Goal: Navigation & Orientation: Find specific page/section

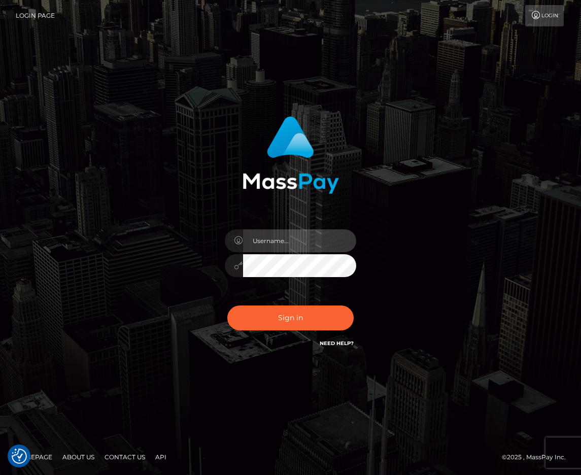
type input "raewhit"
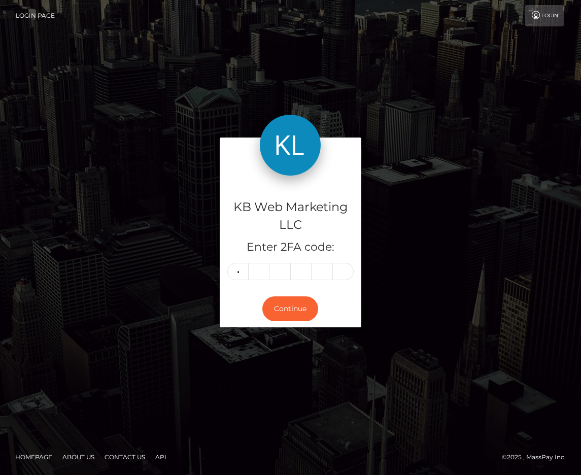
type input "8"
type input "7"
type input "6"
type input "1"
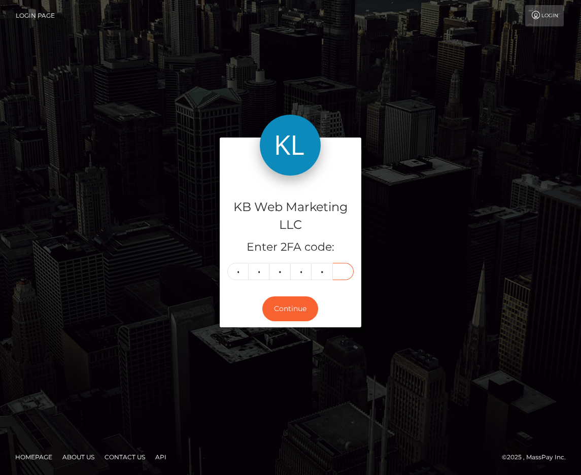
type input "3"
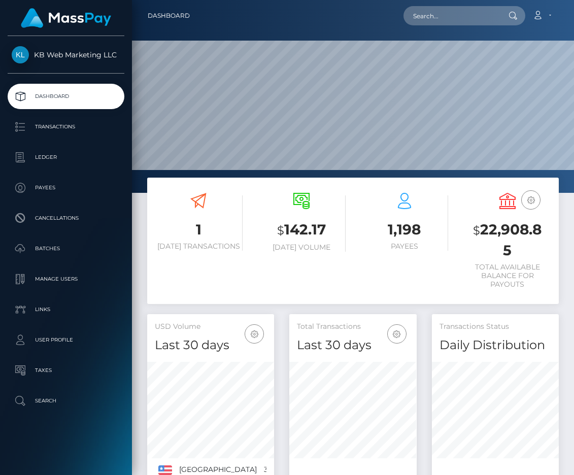
scroll to position [179, 127]
click at [47, 164] on p "Ledger" at bounding box center [66, 157] width 109 height 15
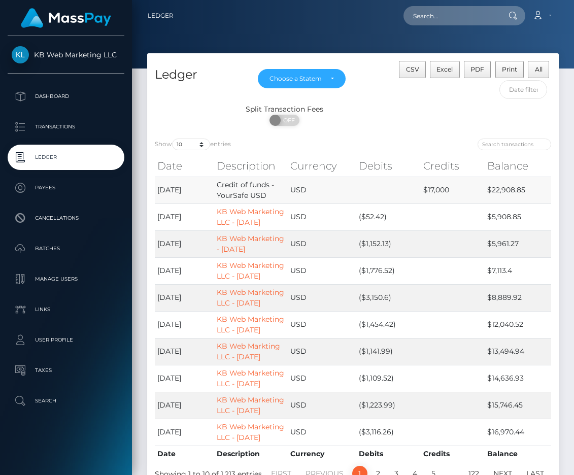
click at [232, 191] on td "Credit of funds - YourSafe USD" at bounding box center [251, 189] width 74 height 27
click at [162, 237] on td "[DATE]" at bounding box center [184, 243] width 59 height 27
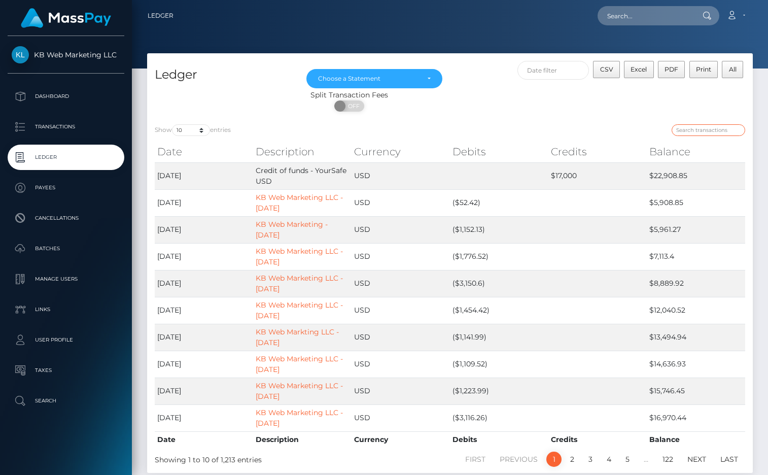
click at [573, 133] on input "search" at bounding box center [708, 130] width 74 height 12
paste input "68dacc7ebc7e1"
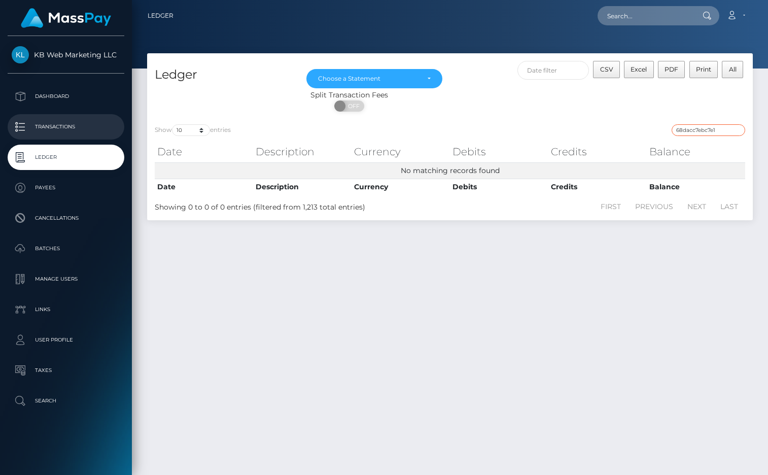
type input "68dacc7ebc7e1"
click at [63, 133] on p "Transactions" at bounding box center [66, 126] width 109 height 15
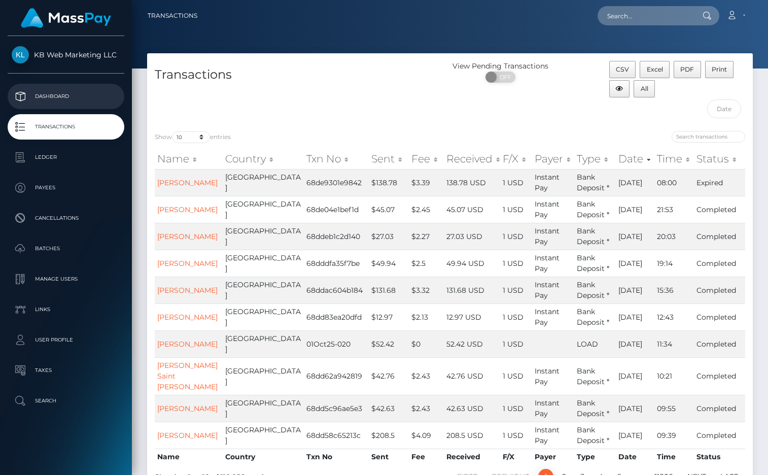
click at [31, 98] on p "Dashboard" at bounding box center [66, 96] width 109 height 15
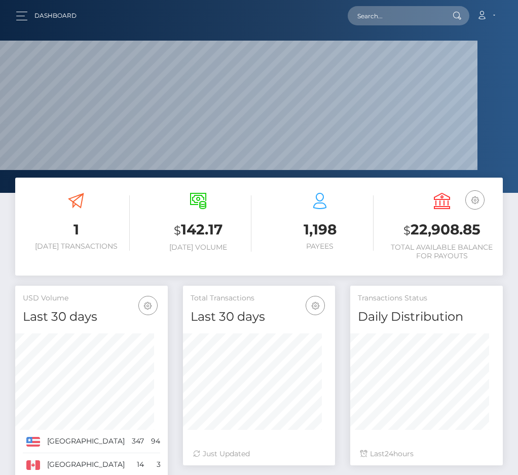
scroll to position [506941, 507012]
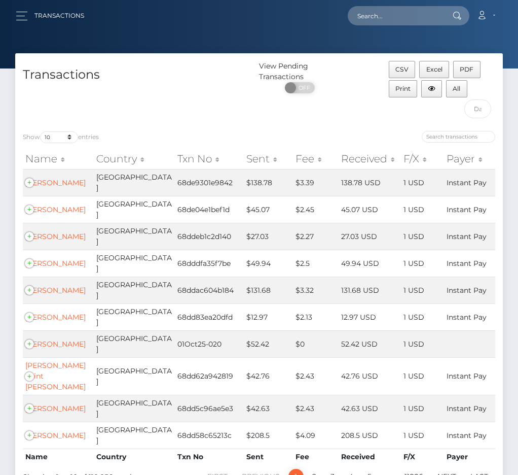
click at [259, 123] on div "Transactions" at bounding box center [137, 92] width 244 height 62
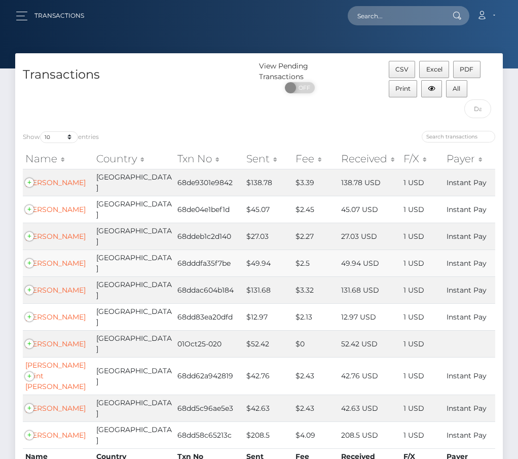
scroll to position [100, 0]
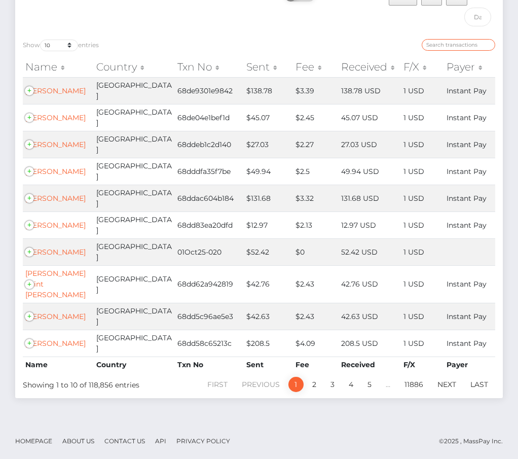
click at [443, 51] on input "search" at bounding box center [459, 45] width 74 height 12
paste input "68dacc7ebc7e1"
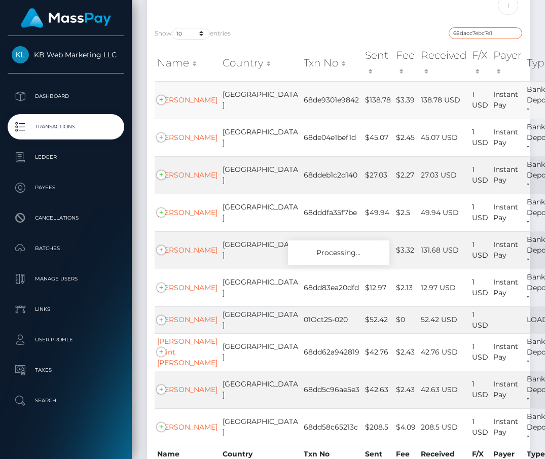
scroll to position [210, 0]
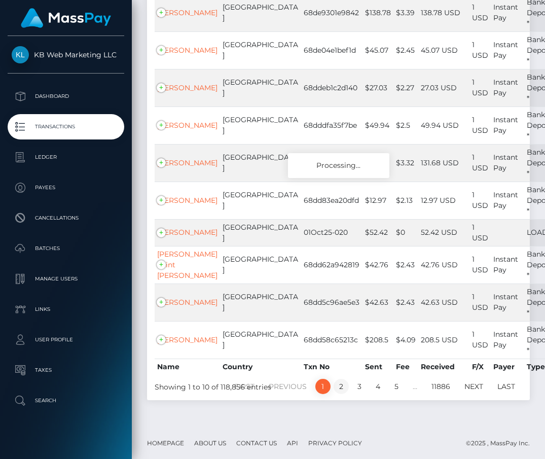
type input "68dacc7ebc7e1"
click at [343, 383] on link "2" at bounding box center [341, 386] width 15 height 15
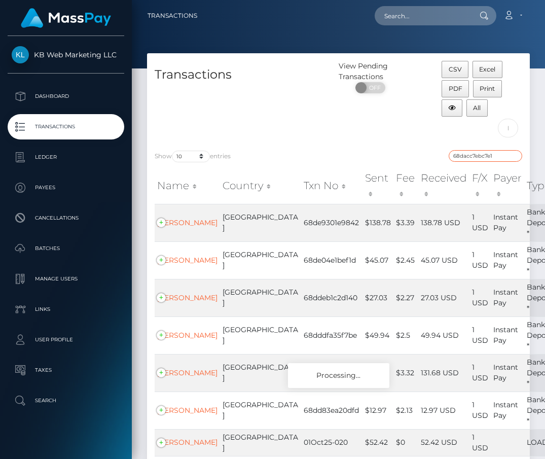
click at [517, 154] on input "68dacc7ebc7e1" at bounding box center [486, 156] width 74 height 12
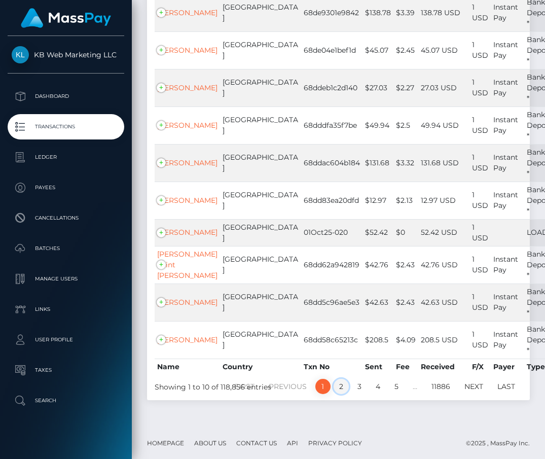
click at [341, 382] on link "2" at bounding box center [341, 386] width 15 height 15
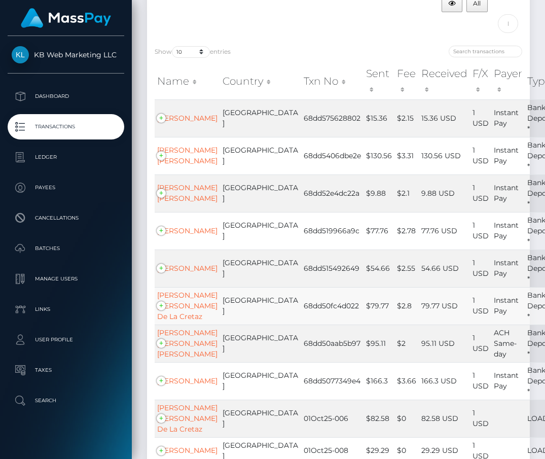
scroll to position [199, 0]
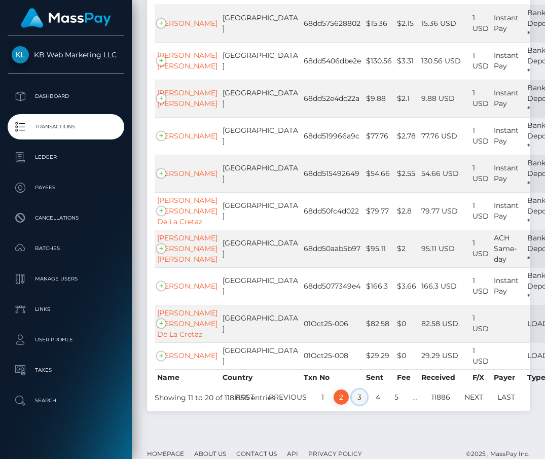
click at [358, 389] on link "3" at bounding box center [359, 396] width 15 height 15
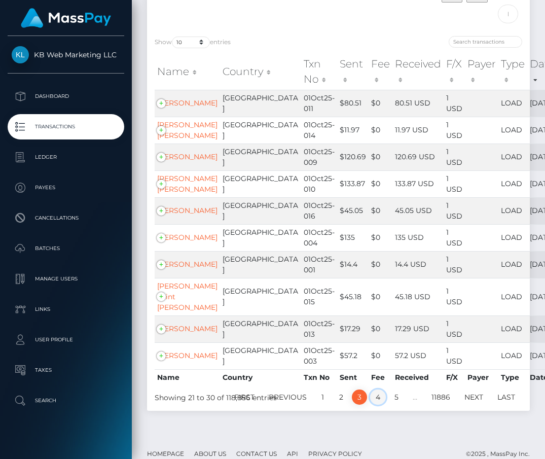
click at [376, 389] on link "4" at bounding box center [378, 396] width 16 height 15
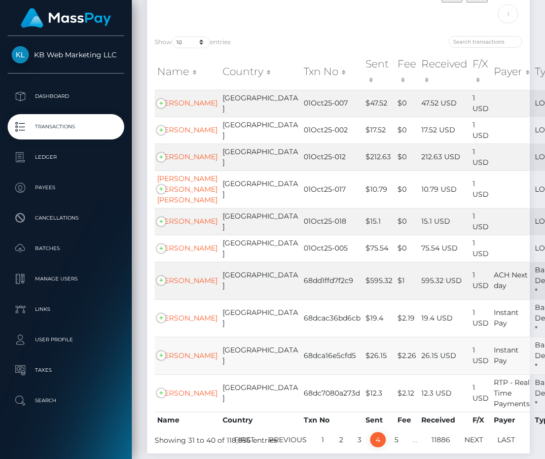
scroll to position [178, 0]
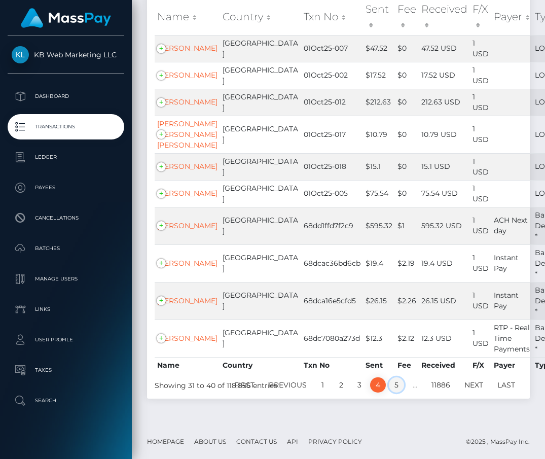
click at [394, 382] on link "5" at bounding box center [396, 384] width 15 height 15
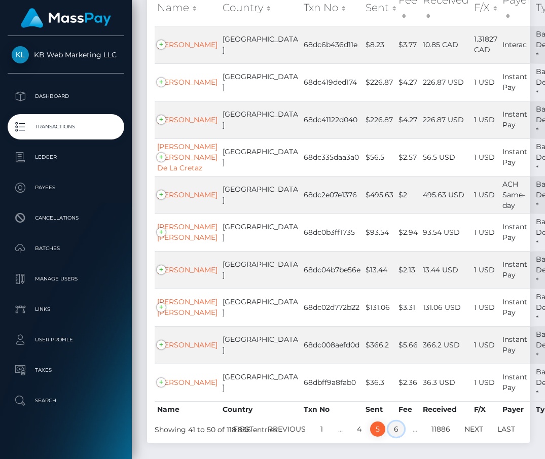
click at [396, 423] on link "6" at bounding box center [396, 428] width 16 height 15
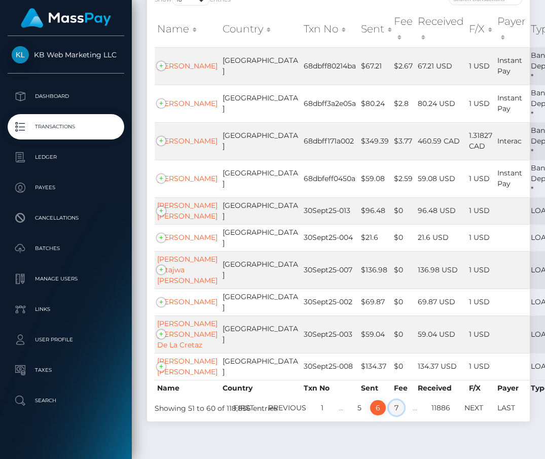
click at [397, 400] on link "7" at bounding box center [396, 407] width 15 height 15
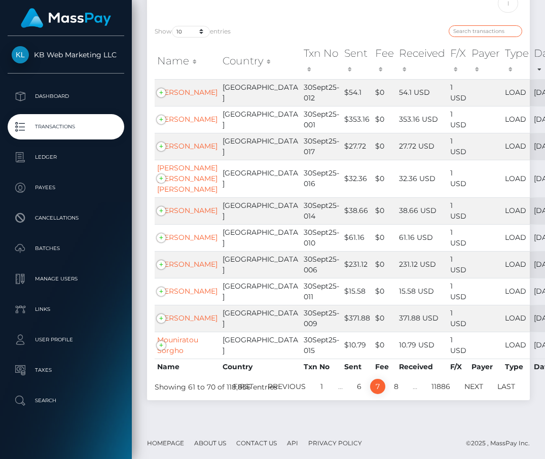
click at [472, 31] on input "search" at bounding box center [486, 31] width 74 height 12
paste input "68dacc7ebc7e1"
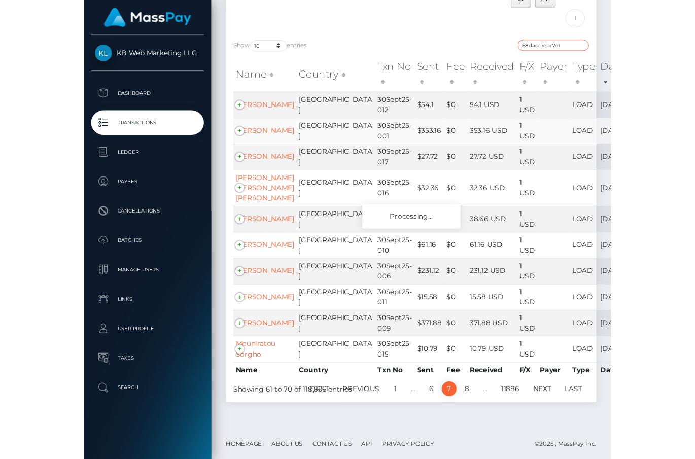
scroll to position [0, 0]
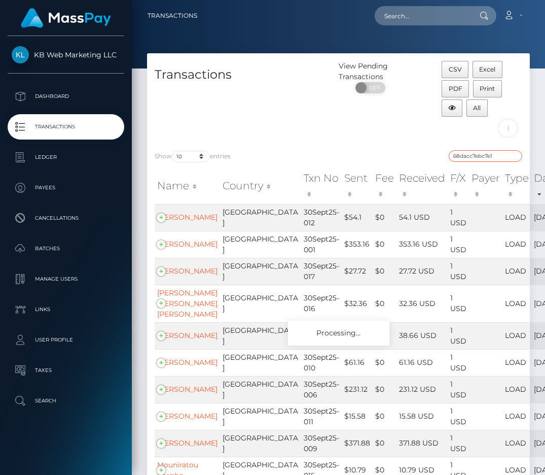
type input "68dacc7ebc7e1"
click at [381, 135] on div "View Pending Transactions ON OFF" at bounding box center [387, 102] width 96 height 82
click at [382, 134] on div "View Pending Transactions ON OFF" at bounding box center [387, 102] width 96 height 82
click at [516, 154] on input "68dacc7ebc7e1" at bounding box center [486, 156] width 74 height 12
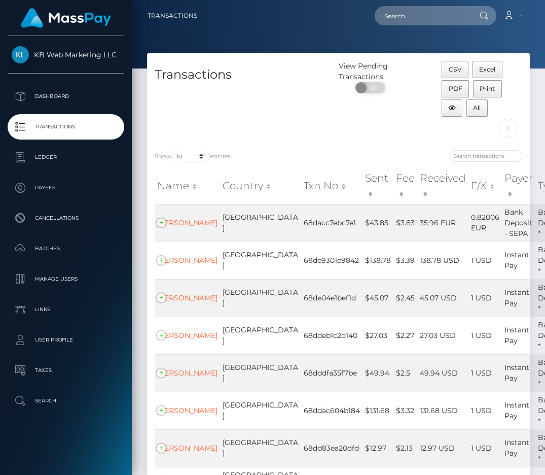
click at [313, 141] on div "Transactions" at bounding box center [243, 102] width 192 height 82
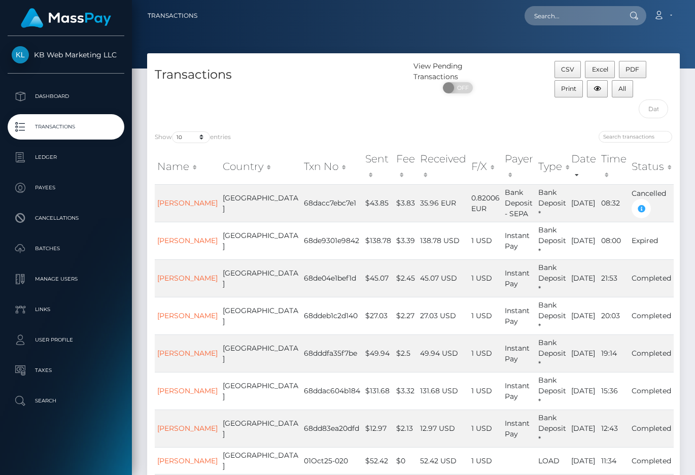
click at [292, 142] on div "Show 10 25 50 100 250 500 1,000 3,500 entries" at bounding box center [280, 138] width 251 height 14
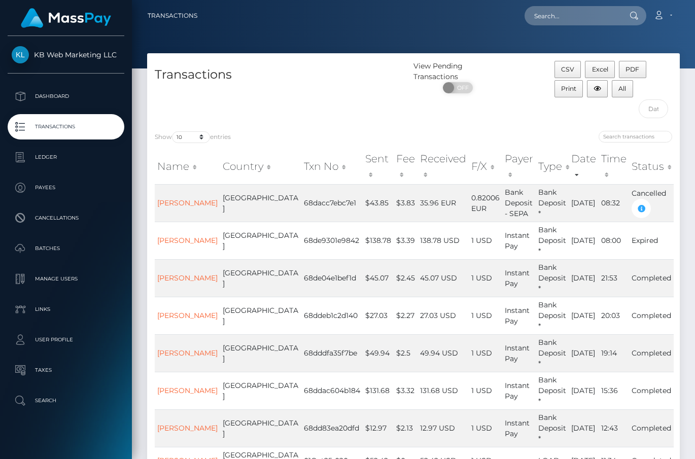
click at [502, 152] on th "Payer" at bounding box center [518, 167] width 33 height 36
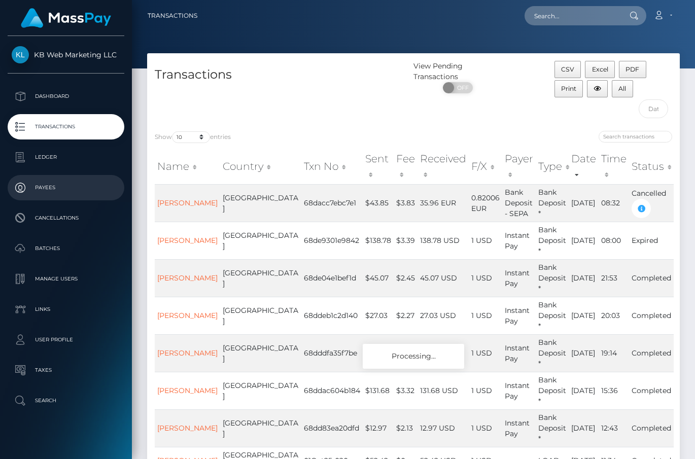
click at [45, 191] on p "Payees" at bounding box center [66, 187] width 109 height 15
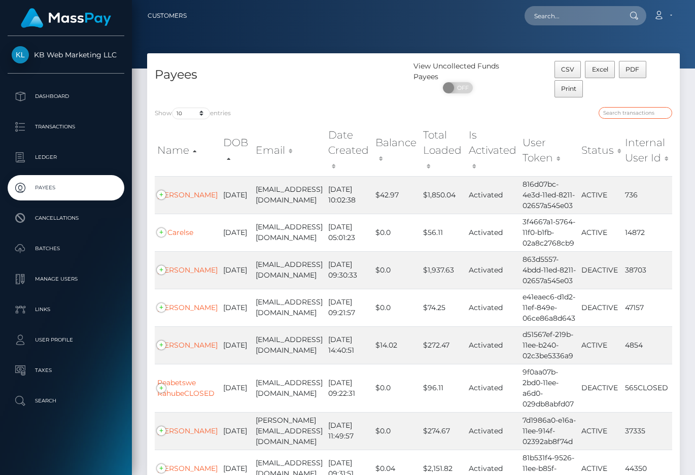
click at [638, 116] on input "search" at bounding box center [635, 113] width 74 height 12
type input "radu"
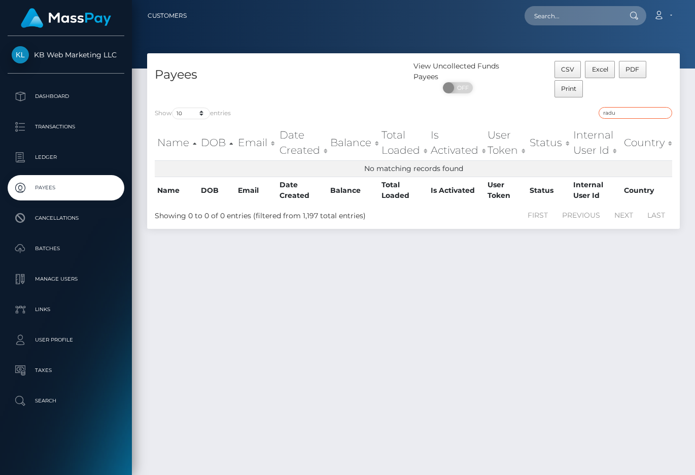
drag, startPoint x: 618, startPoint y: 114, endPoint x: 504, endPoint y: 104, distance: 115.1
click at [507, 104] on div "Show 10 25 50 100 250 entries radu Name DOB Email Date Created Balance Total Lo…" at bounding box center [413, 163] width 532 height 129
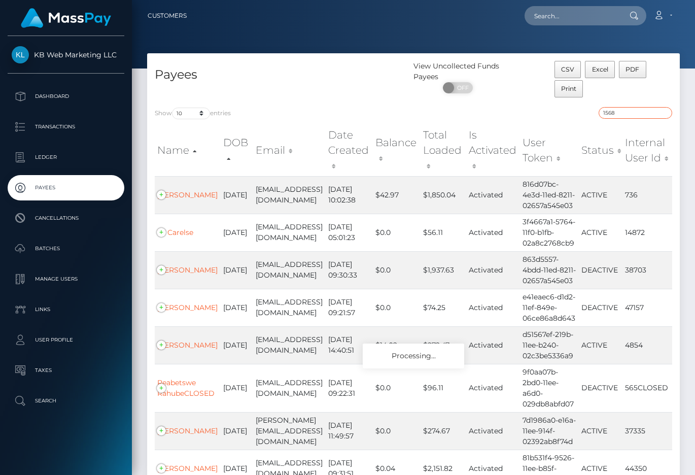
type input "15687"
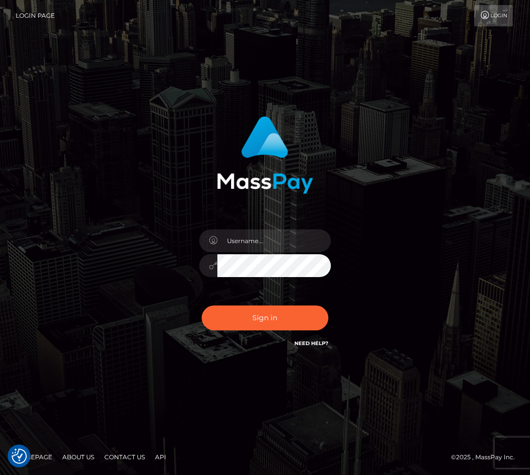
checkbox input "true"
type input "raewhit"
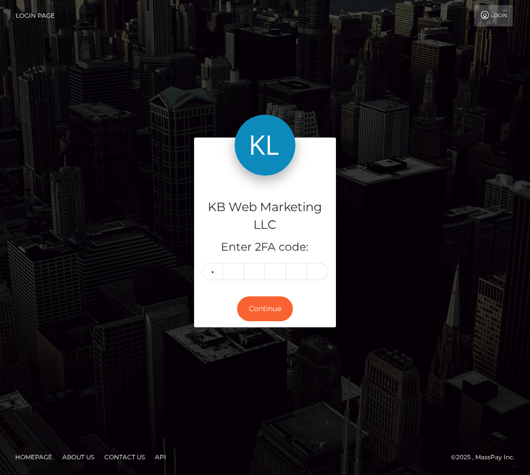
type input "2"
type input "6"
type input "1"
type input "7"
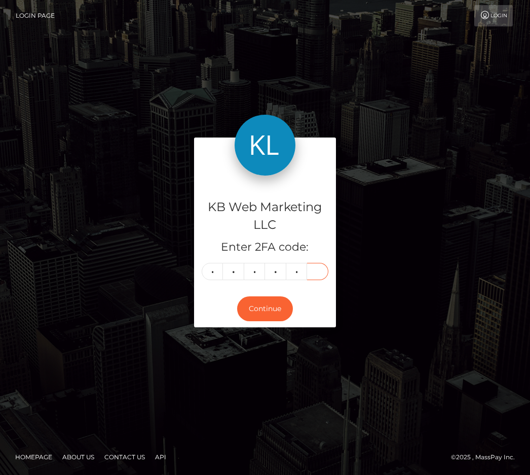
type input "5"
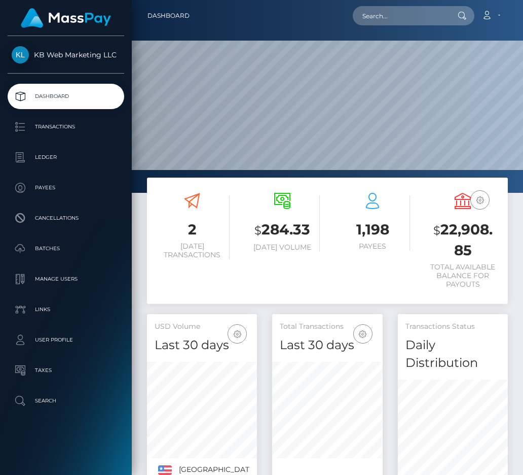
scroll to position [196, 111]
click at [69, 212] on p "Cancellations" at bounding box center [66, 217] width 109 height 15
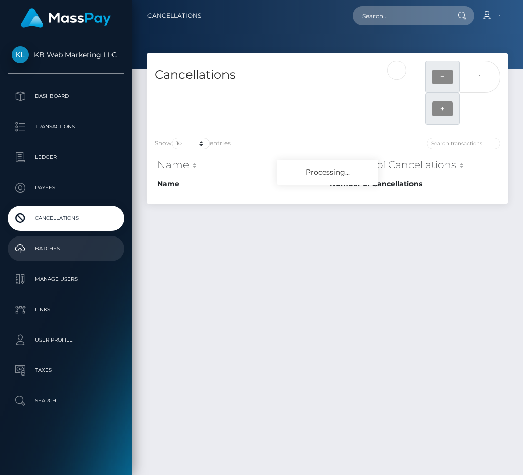
click at [62, 237] on link "Batches" at bounding box center [66, 248] width 117 height 25
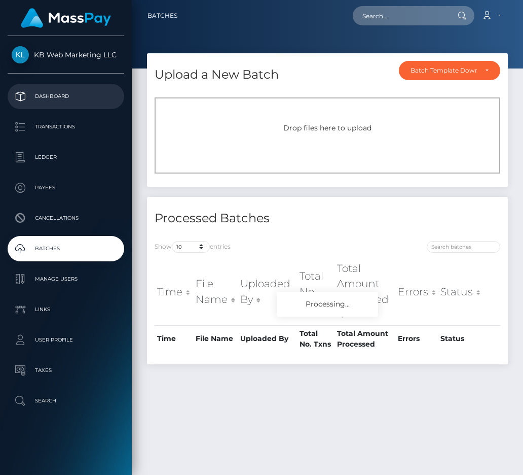
click at [78, 95] on p "Dashboard" at bounding box center [66, 96] width 109 height 15
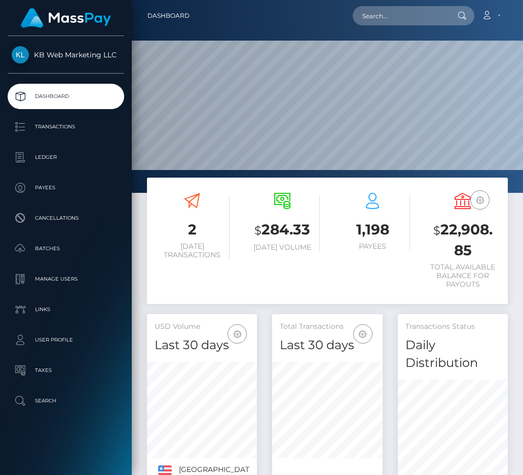
scroll to position [196, 111]
click at [40, 123] on p "Transactions" at bounding box center [66, 126] width 109 height 15
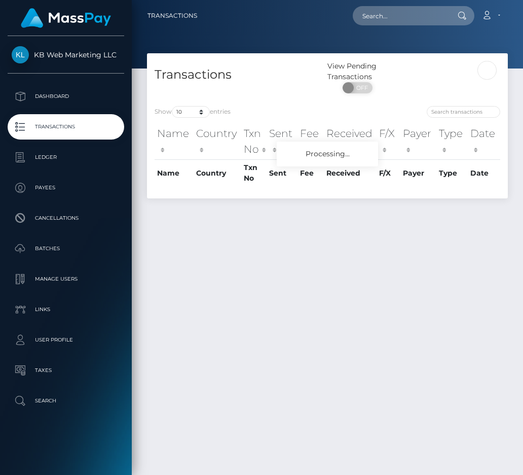
click at [59, 101] on p "Dashboard" at bounding box center [66, 96] width 109 height 15
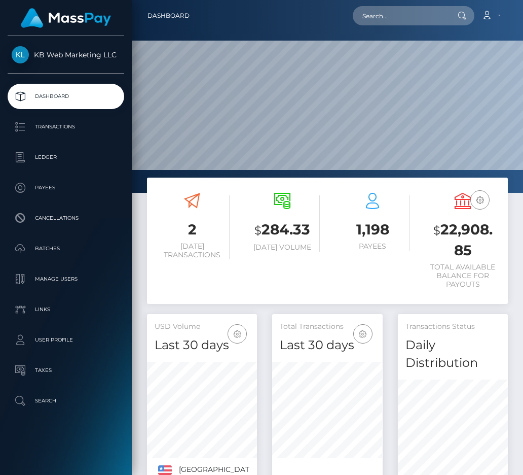
scroll to position [196, 111]
click at [300, 298] on div "2 [DATE] Transactions $ 284.33 [DATE] Volume 1,198 Payees USD Balance $" at bounding box center [327, 240] width 361 height 126
click at [63, 222] on p "Cancellations" at bounding box center [66, 217] width 109 height 15
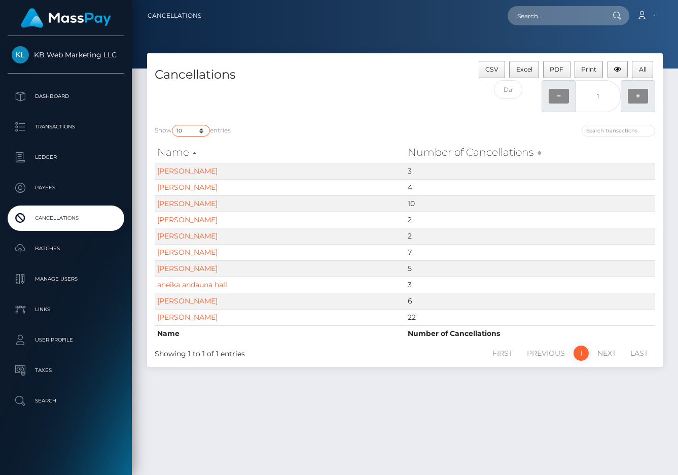
select select "50"
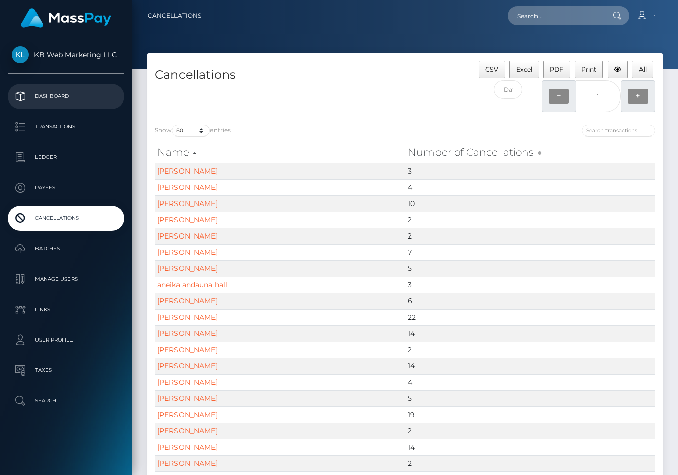
click at [46, 100] on p "Dashboard" at bounding box center [66, 96] width 109 height 15
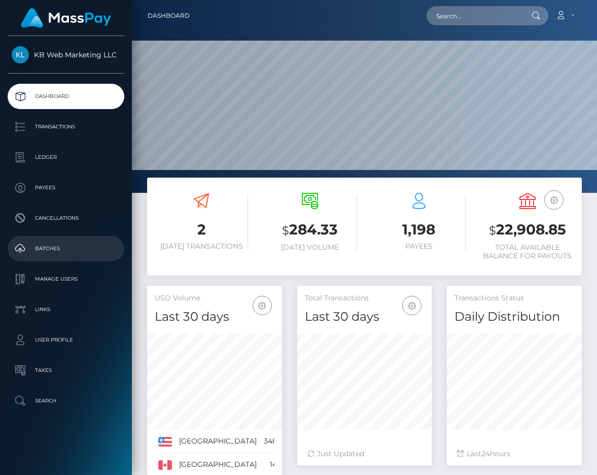
click at [27, 253] on p "Batches" at bounding box center [66, 248] width 109 height 15
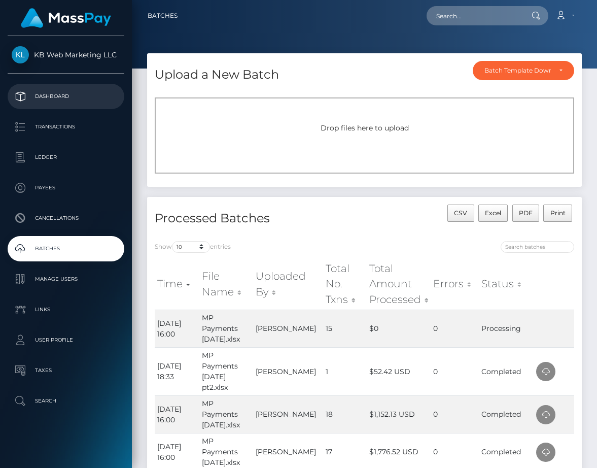
click at [46, 95] on p "Dashboard" at bounding box center [66, 96] width 109 height 15
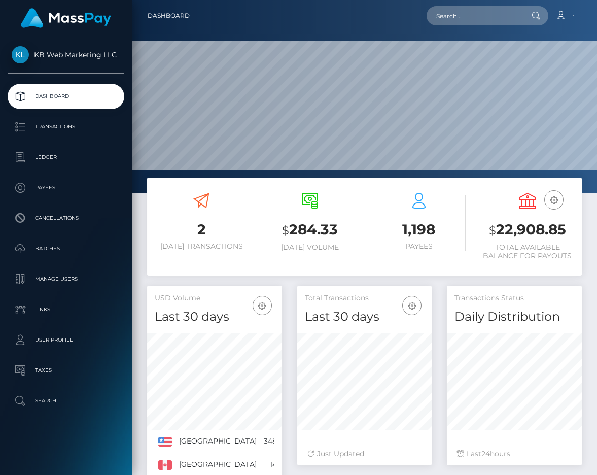
scroll to position [179, 134]
click at [56, 240] on link "Batches" at bounding box center [66, 248] width 117 height 25
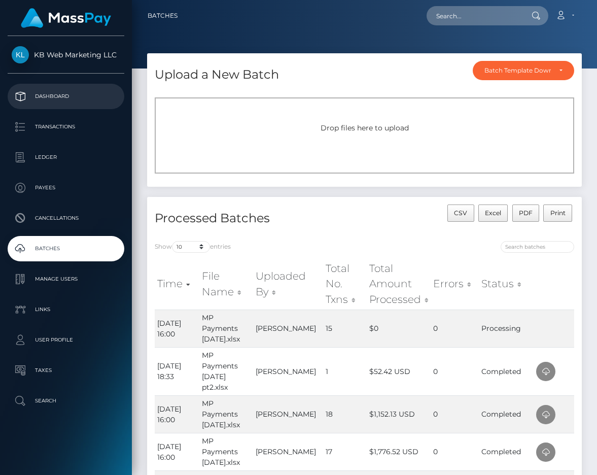
click at [34, 106] on link "Dashboard" at bounding box center [66, 96] width 117 height 25
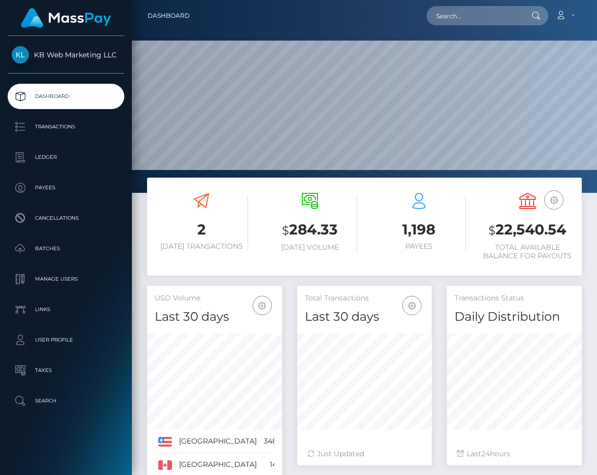
scroll to position [179, 134]
click at [84, 253] on p "Batches" at bounding box center [66, 248] width 109 height 15
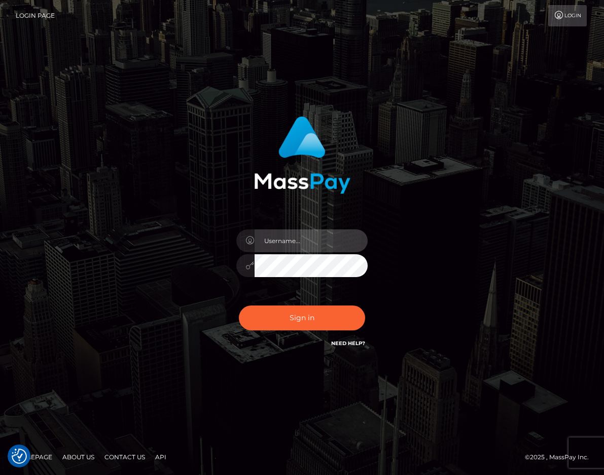
type input "raewhit"
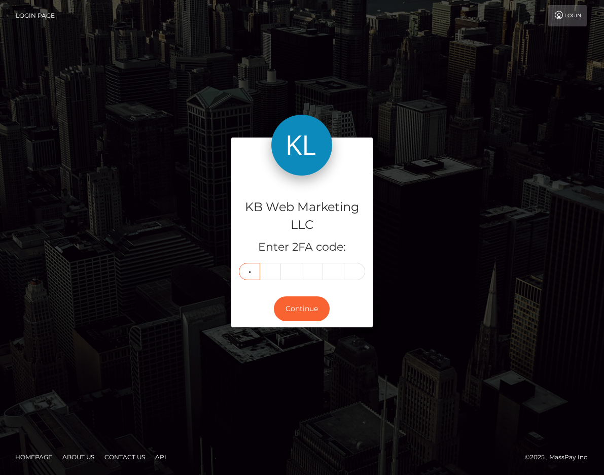
type input "8"
type input "4"
type input "3"
type input "7"
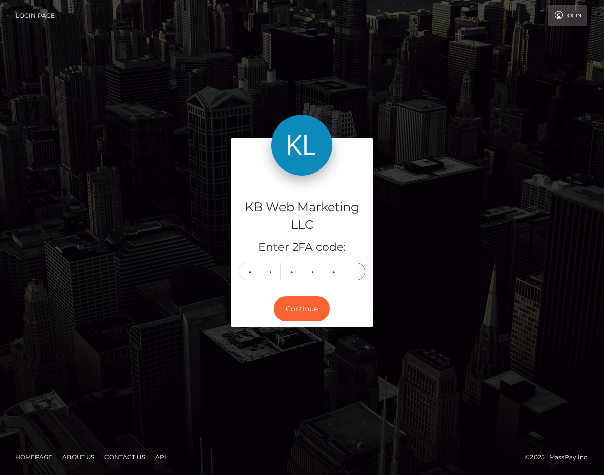
type input "6"
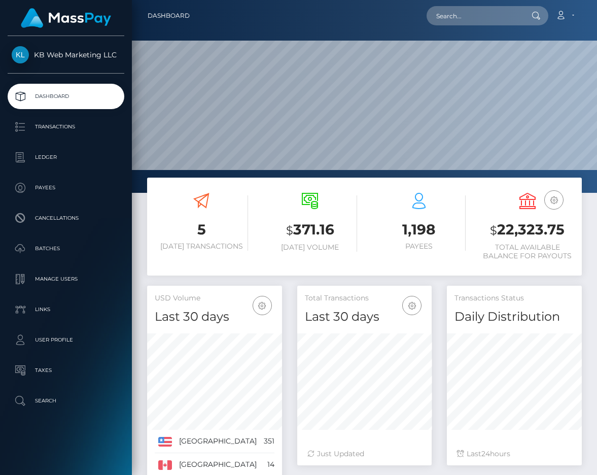
scroll to position [179, 134]
click at [53, 256] on p "Batches" at bounding box center [66, 248] width 109 height 15
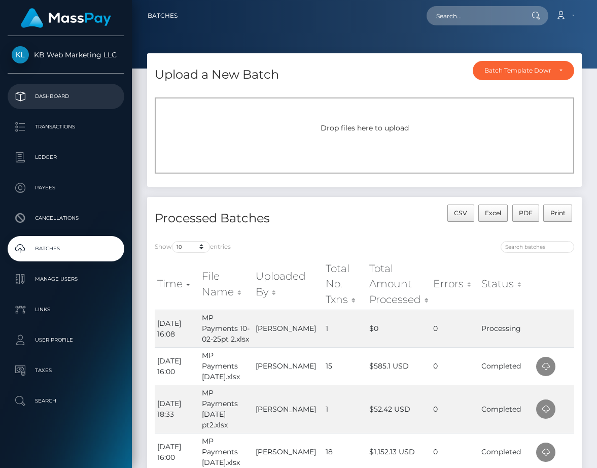
click at [38, 102] on p "Dashboard" at bounding box center [66, 96] width 109 height 15
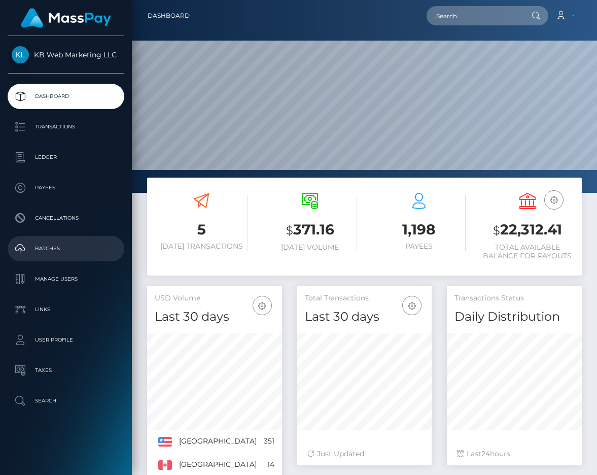
scroll to position [179, 134]
click at [87, 245] on p "Batches" at bounding box center [66, 248] width 109 height 15
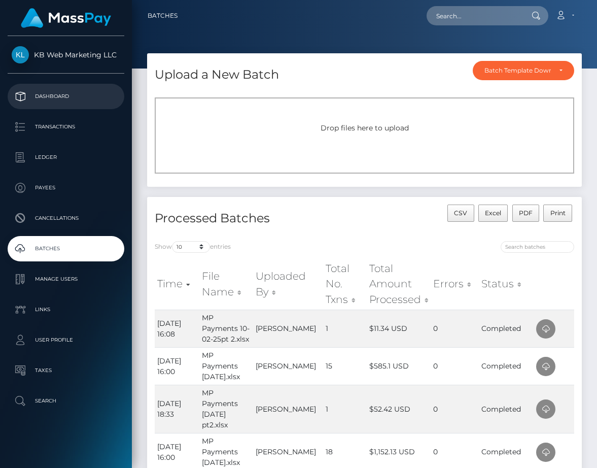
click at [39, 90] on p "Dashboard" at bounding box center [66, 96] width 109 height 15
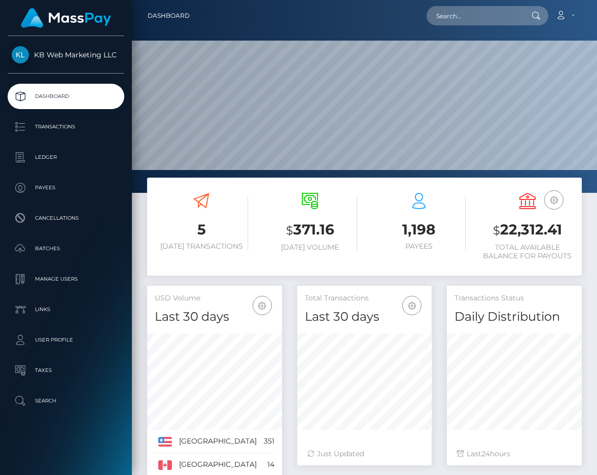
scroll to position [179, 134]
drag, startPoint x: 562, startPoint y: 231, endPoint x: 497, endPoint y: 224, distance: 65.3
click at [497, 224] on h3 "$ 22,312.41" at bounding box center [527, 230] width 93 height 21
copy h3 "22,312.41"
